Goal: Task Accomplishment & Management: Use online tool/utility

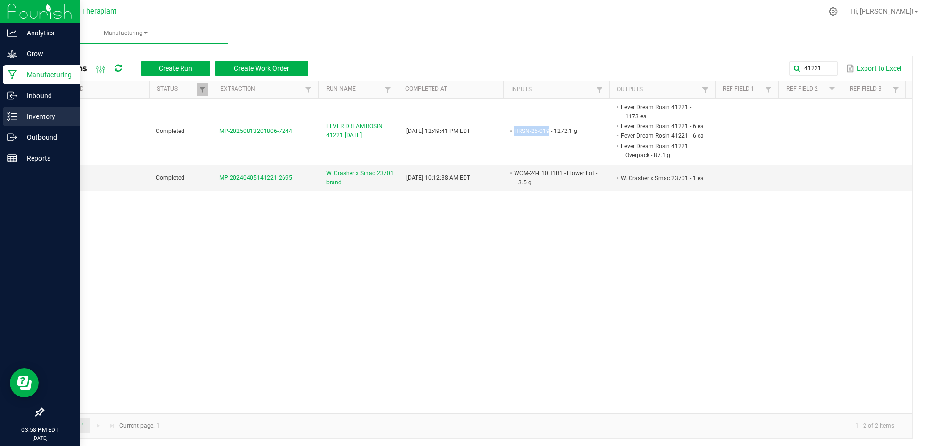
click at [16, 115] on icon at bounding box center [12, 117] width 10 height 10
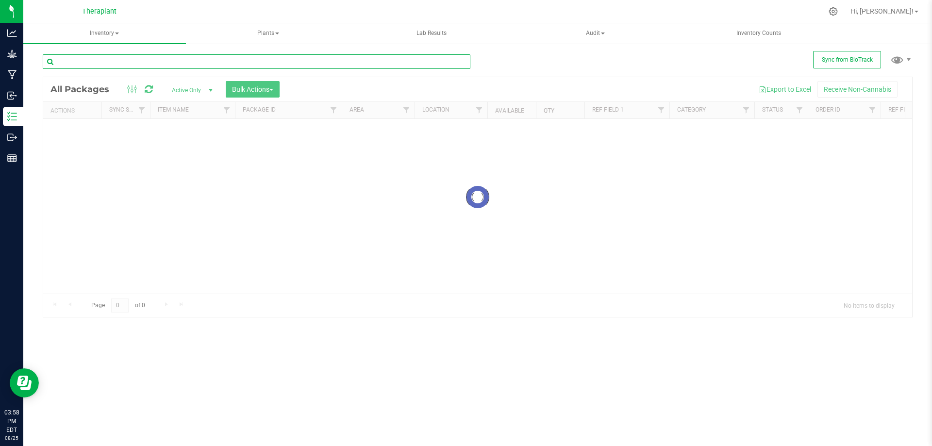
click at [152, 63] on input "text" at bounding box center [256, 61] width 427 height 15
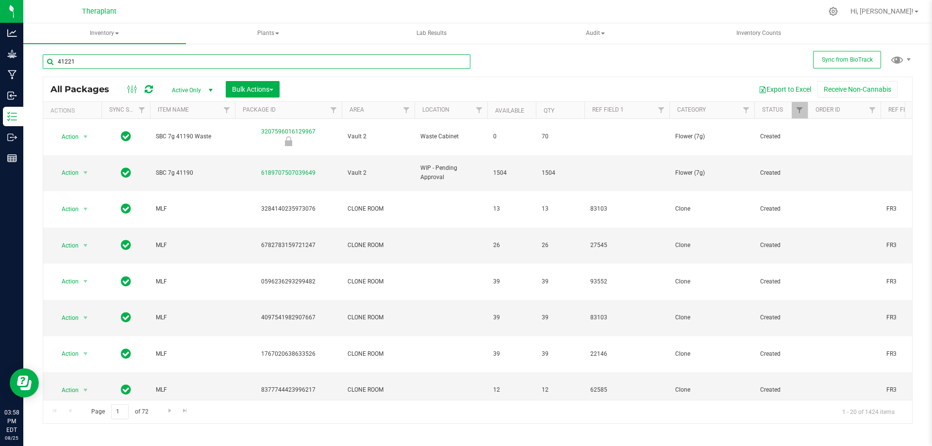
type input "41221"
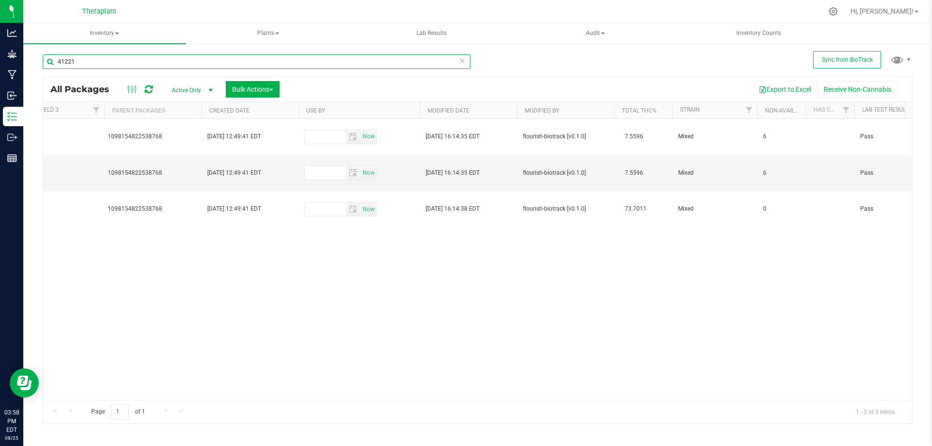
scroll to position [0, 1022]
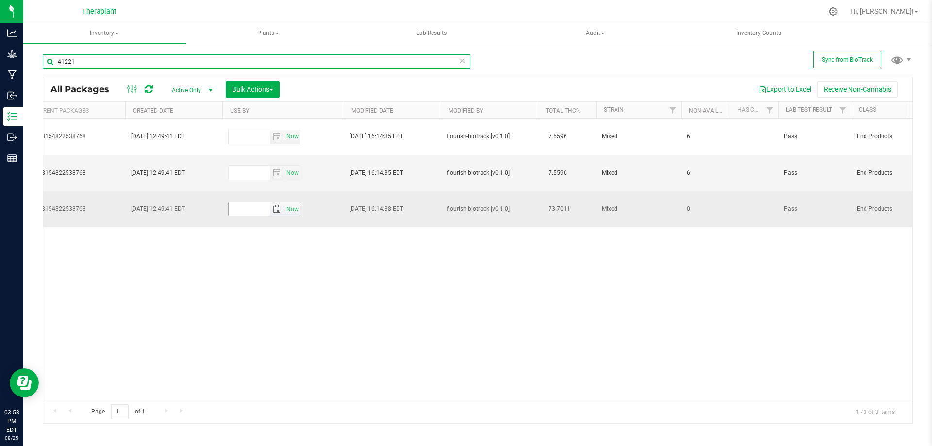
click at [275, 205] on span "select" at bounding box center [277, 209] width 8 height 8
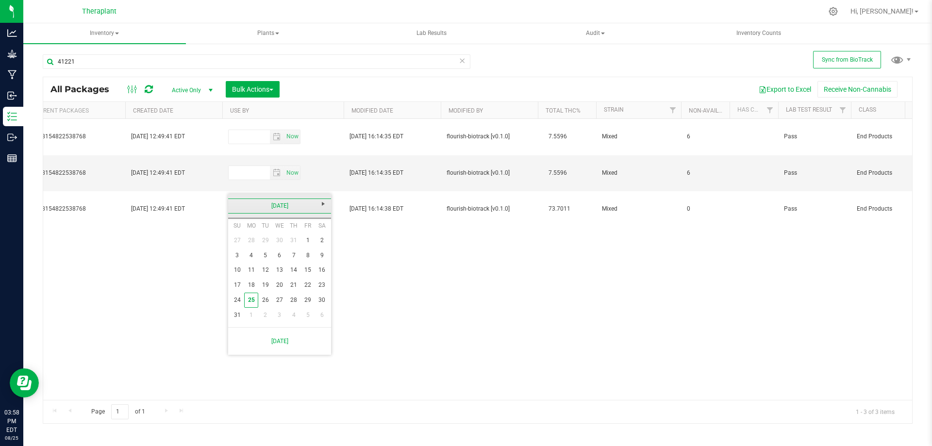
click at [300, 204] on link "[DATE]" at bounding box center [280, 205] width 104 height 15
click at [326, 207] on span "Next" at bounding box center [323, 204] width 8 height 8
click at [319, 262] on link "Aug" at bounding box center [316, 259] width 25 height 25
click at [311, 282] on link "21" at bounding box center [308, 285] width 14 height 15
type input "[DATE]"
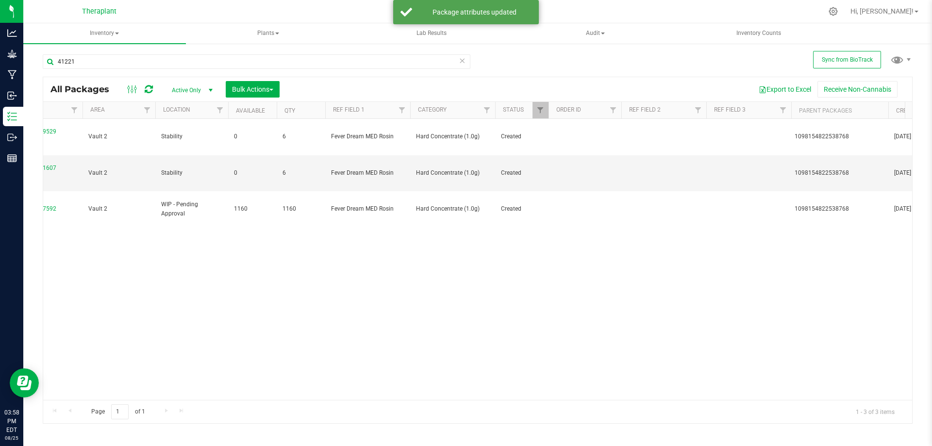
scroll to position [0, 0]
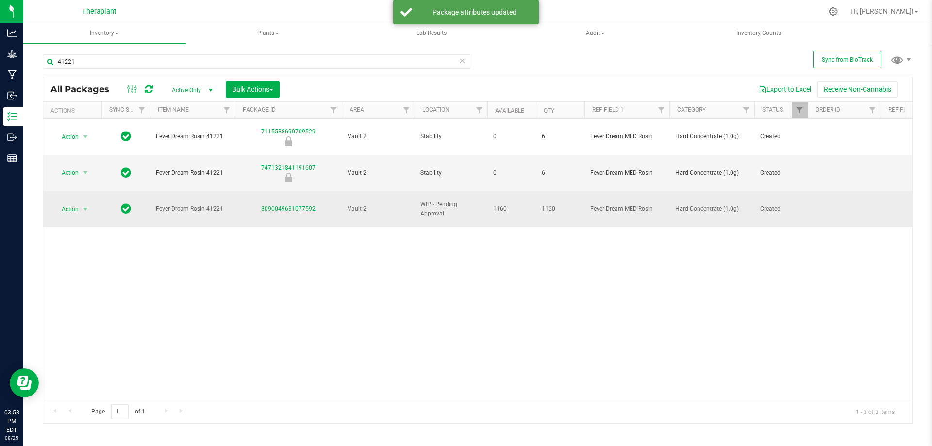
click at [72, 202] on span "Action" at bounding box center [66, 209] width 26 height 14
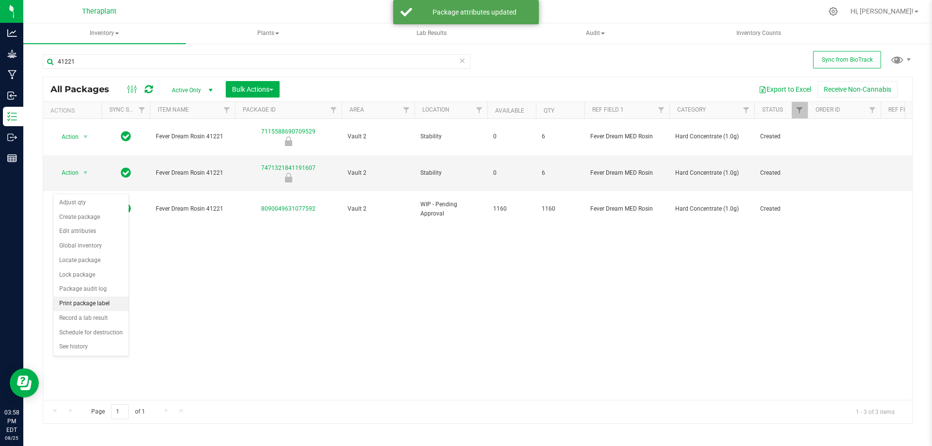
click at [93, 307] on li "Print package label" at bounding box center [90, 303] width 75 height 15
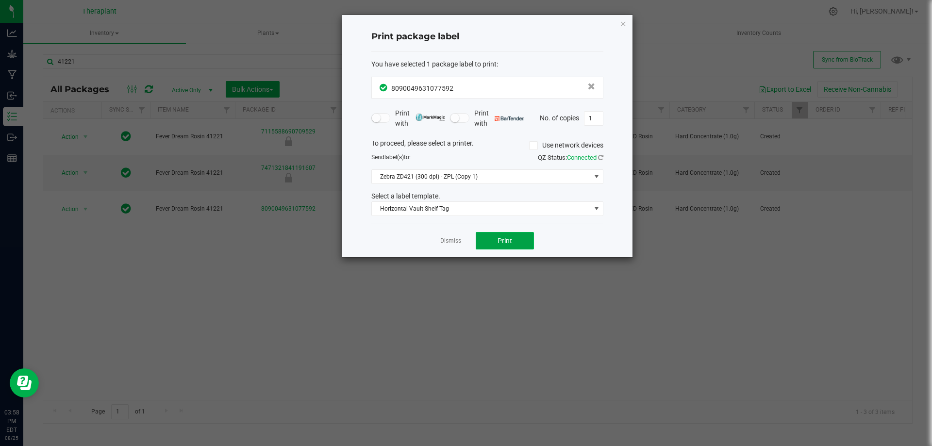
click at [499, 240] on span "Print" at bounding box center [504, 241] width 15 height 8
click at [591, 117] on input "1" at bounding box center [593, 119] width 18 height 14
type input "118"
click at [510, 235] on button "Print" at bounding box center [504, 240] width 58 height 17
